Goal: Task Accomplishment & Management: Use online tool/utility

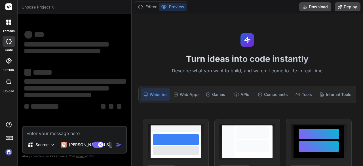
click at [41, 135] on textarea at bounding box center [74, 132] width 103 height 10
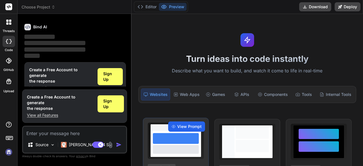
scroll to position [19, 0]
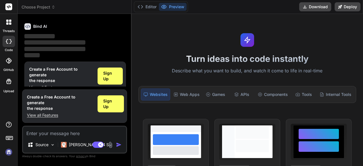
click at [81, 129] on textarea at bounding box center [74, 132] width 103 height 10
click at [115, 75] on span "Sign Up" at bounding box center [110, 75] width 14 height 11
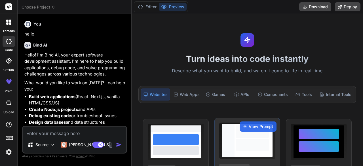
type textarea "x"
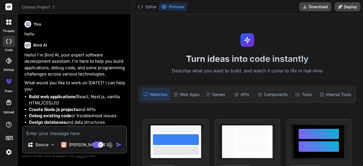
click at [109, 132] on textarea at bounding box center [74, 132] width 103 height 10
paste textarea "Given an integer array nums sorted in non-decreasing order, remove the duplicat…"
type textarea "Given an integer array nums sorted in non-decreasing order, remove the duplicat…"
type textarea "x"
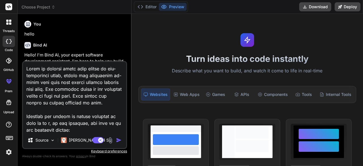
scroll to position [389, 0]
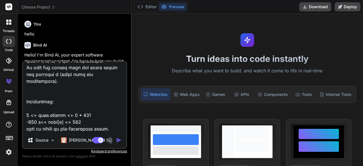
type textarea "Given an integer array nums sorted in non-decreasing order, remove the duplicat…"
click at [116, 138] on div "Agent Mode. When this toggle is activated, AI automatically makes decisions, re…" at bounding box center [107, 140] width 33 height 7
click at [121, 139] on img "button" at bounding box center [119, 140] width 6 height 6
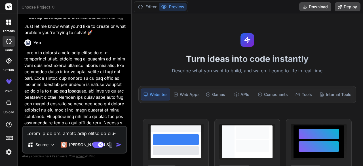
scroll to position [142, 0]
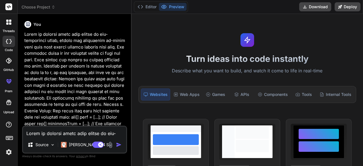
click at [117, 92] on p at bounding box center [75, 139] width 102 height 217
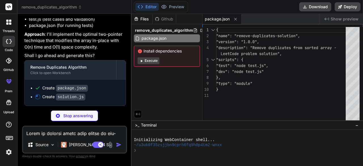
scroll to position [461, 0]
type textarea "x"
type textarea "console.log(`\nFinal result: ${writeIndex} unique elements`); return writeIndex…"
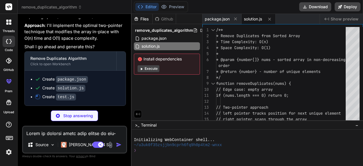
scroll to position [470, 0]
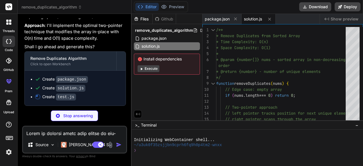
type textarea "x"
type textarea "performanceTest(); explainAlgorithm();"
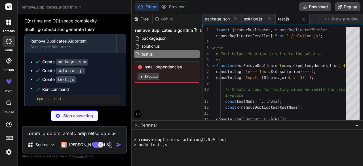
scroll to position [546, 0]
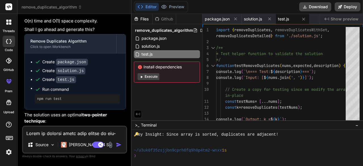
type textarea "x"
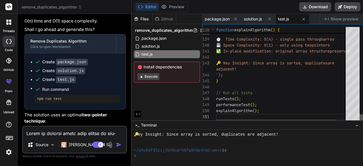
click at [361, 123] on div at bounding box center [361, 75] width 3 height 96
click at [116, 83] on div "Create test.js" at bounding box center [77, 80] width 85 height 6
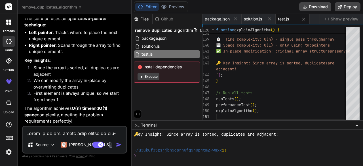
scroll to position [584, 0]
click at [254, 19] on span "solution.js" at bounding box center [253, 19] width 18 height 6
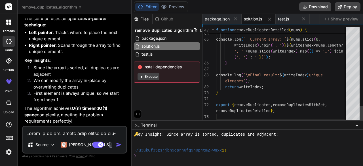
scroll to position [0, 0]
click at [223, 16] on span "package.json" at bounding box center [217, 19] width 25 height 6
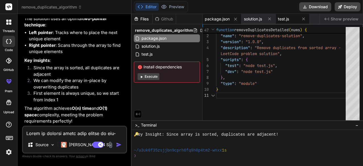
click at [281, 17] on span "test.js" at bounding box center [283, 19] width 11 height 6
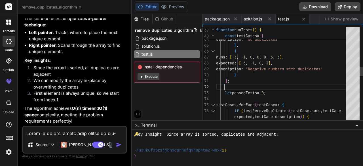
click at [272, 82] on div "nums : [ 1 , 2 , 3 , 4 , 5 ] , expected : [ 1 , 2 , 3 , 4 , 5 ] , description :…" at bounding box center [282, 111] width 133 height 1032
click at [267, 77] on div "nums : [ 1 , 2 , 3 , 4 , 5 ] , expected : [ 1 , 2 , 3 , 4 , 5 ] , description :…" at bounding box center [282, 111] width 133 height 1032
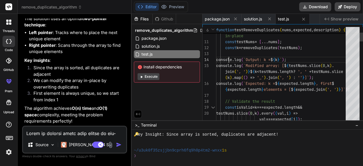
type textarea "import { removeDuplicates, removeDuplicatesWithSet, removeDuplicatesDetailed } …"
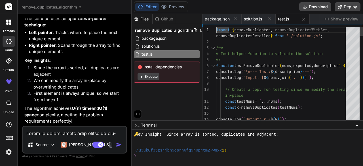
drag, startPoint x: 216, startPoint y: 30, endPoint x: 240, endPoint y: 92, distance: 66.5
click at [240, 92] on div "15 14 13 12 11 10 9 8 7 6 5 4 3 2 1 console . log ( `Modified array: [ $ { test…" at bounding box center [283, 75] width 161 height 96
click at [7, 45] on div at bounding box center [9, 41] width 12 height 11
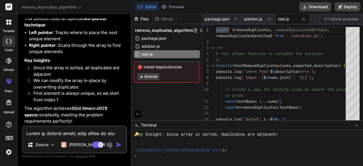
type textarea "x"
drag, startPoint x: 216, startPoint y: 30, endPoint x: 219, endPoint y: 23, distance: 7.5
click at [219, 23] on div "package.json solution.js test.js Created with Pixso. Show preview 15 14 13 12 1…" at bounding box center [283, 67] width 161 height 106
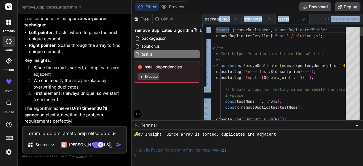
drag, startPoint x: 219, startPoint y: 23, endPoint x: 223, endPoint y: 38, distance: 15.7
click at [223, 38] on div "package.json solution.js test.js Created with Pixso. Show preview 15 14 13 12 1…" at bounding box center [283, 67] width 161 height 106
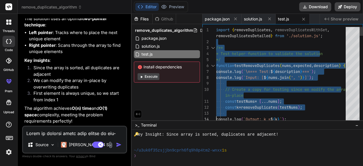
drag, startPoint x: 223, startPoint y: 39, endPoint x: 227, endPoint y: 86, distance: 47.6
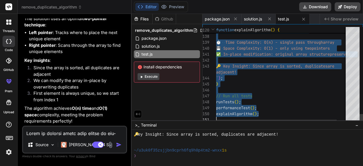
type textarea "import { removeDuplicates, removeDuplicatesWithSet, removeDuplicatesDetailed } …"
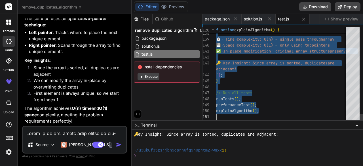
drag, startPoint x: 217, startPoint y: 31, endPoint x: 244, endPoint y: 156, distance: 127.8
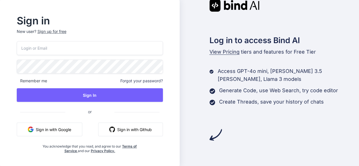
click at [97, 50] on input "email" at bounding box center [90, 48] width 146 height 14
type input "varnikavenkatesha,"
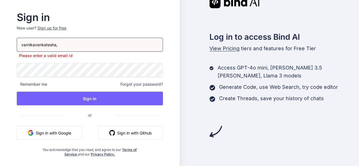
click at [58, 31] on div "Sign up for free" at bounding box center [51, 28] width 29 height 6
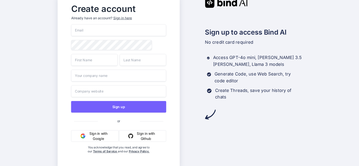
click at [109, 29] on input "email" at bounding box center [118, 30] width 95 height 12
type input "[EMAIL_ADDRESS][DOMAIN_NAME]"
click at [103, 62] on input "text" at bounding box center [94, 60] width 47 height 12
type input "[PERSON_NAME]"
click at [102, 80] on input "text" at bounding box center [118, 76] width 95 height 12
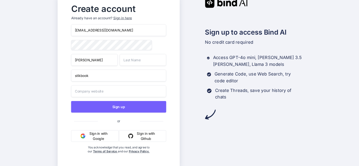
type input "stikbook"
click at [99, 91] on input "text" at bounding box center [118, 91] width 95 height 12
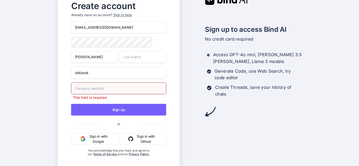
paste input "[URL][DOMAIN_NAME]"
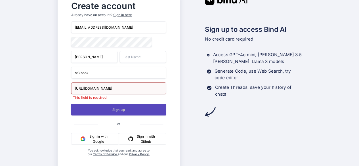
type input "[URL][DOMAIN_NAME]"
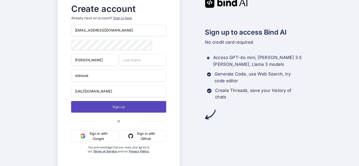
click at [138, 110] on button "Sign up" at bounding box center [118, 107] width 95 height 12
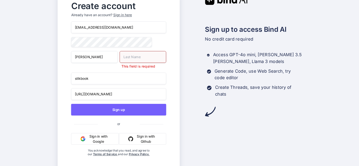
click at [140, 59] on input "text" at bounding box center [143, 57] width 47 height 12
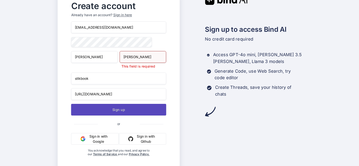
type input "[PERSON_NAME]"
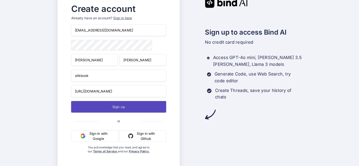
click at [133, 110] on button "Sign up" at bounding box center [118, 107] width 95 height 12
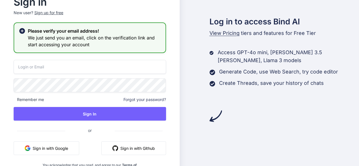
type input "[EMAIL_ADDRESS][DOMAIN_NAME]"
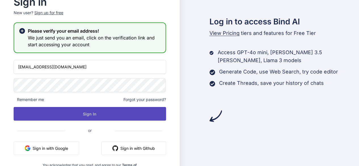
click at [118, 112] on button "Sign In" at bounding box center [90, 114] width 152 height 14
